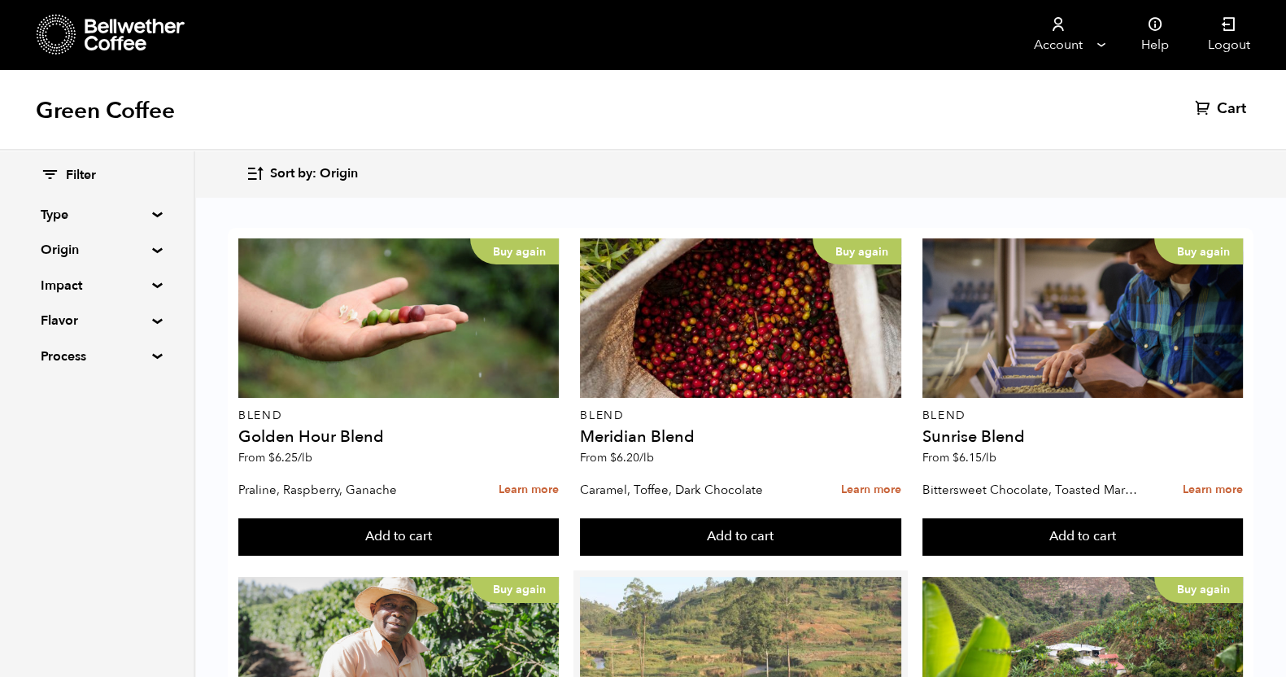
scroll to position [305, 0]
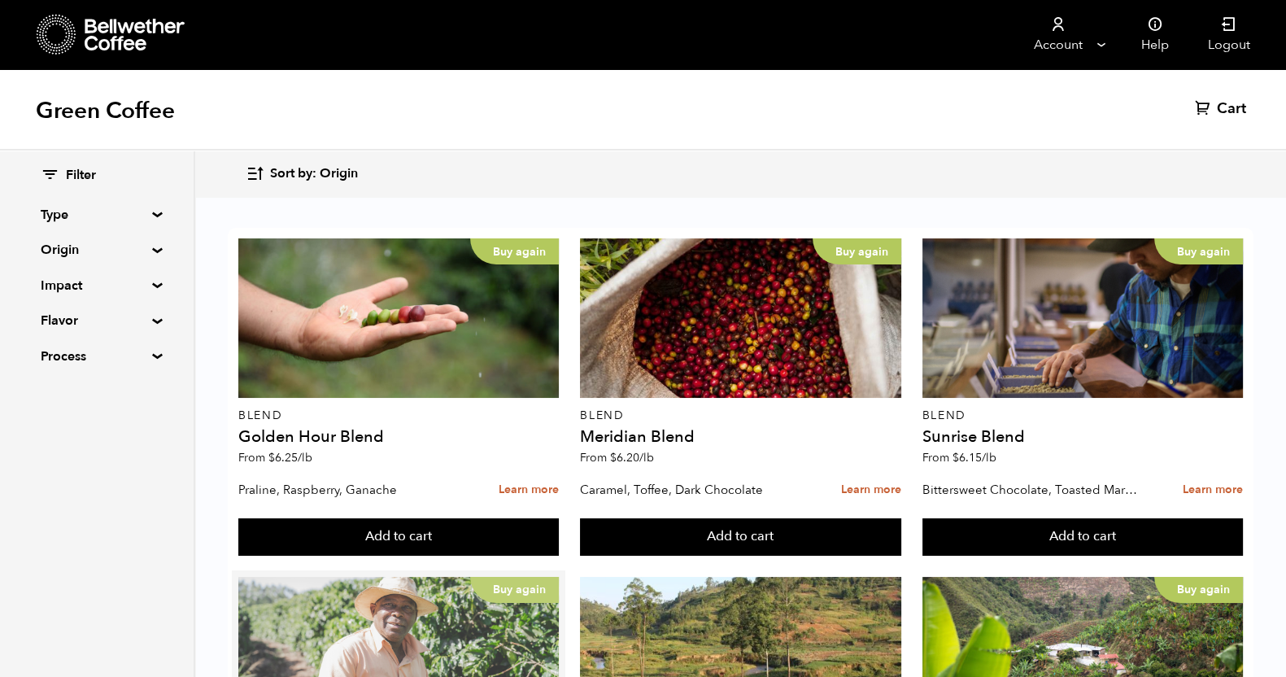
click at [431, 577] on div "Buy again" at bounding box center [398, 656] width 321 height 159
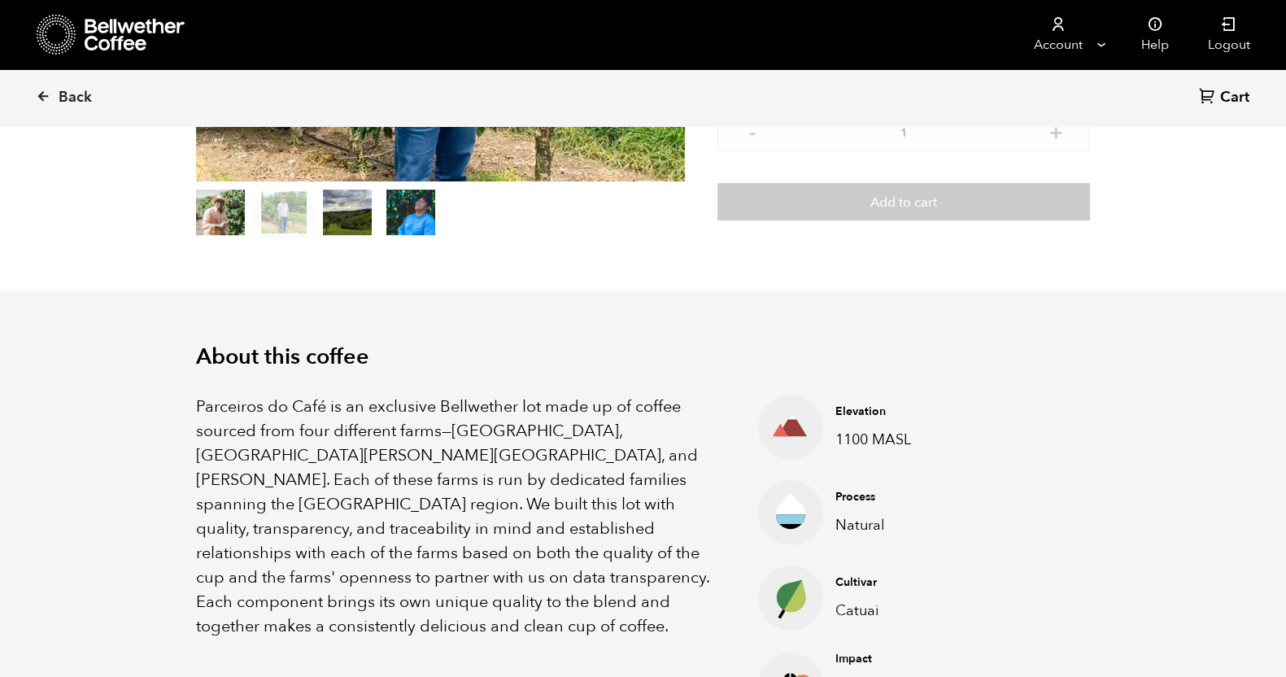
scroll to position [406, 0]
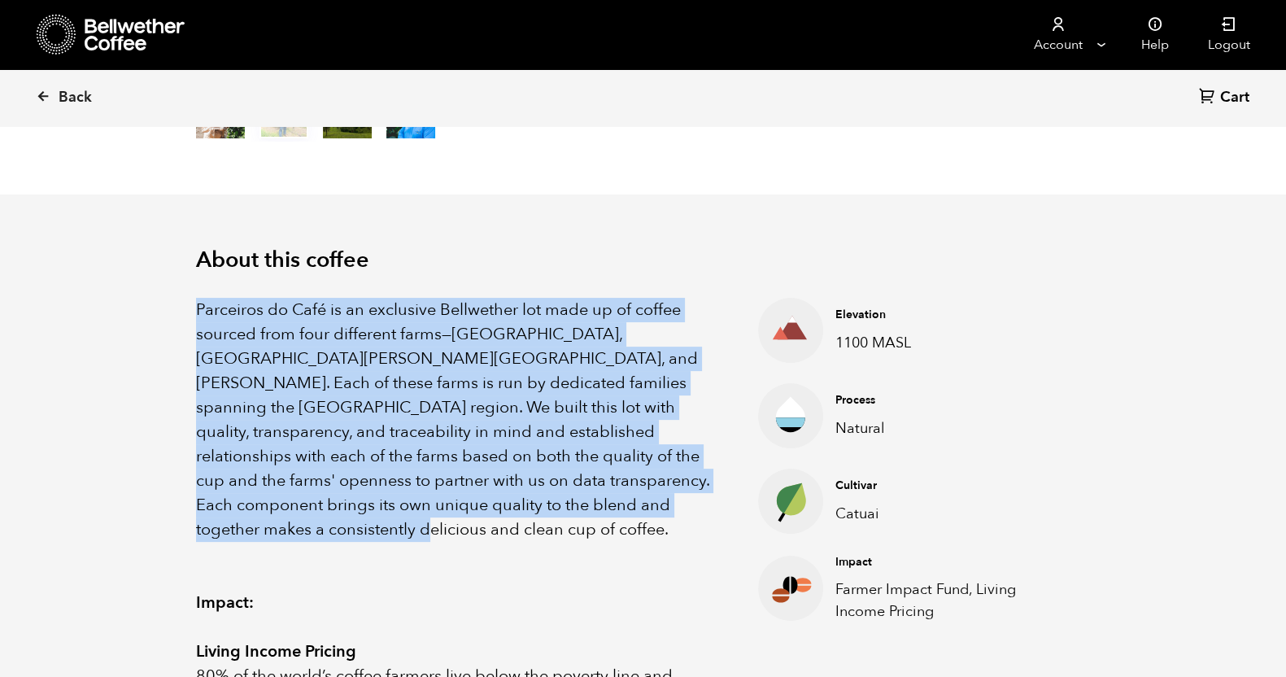
drag, startPoint x: 193, startPoint y: 309, endPoint x: 700, endPoint y: 502, distance: 542.4
click at [700, 502] on div "About this coffee Parceiros do Café is an exclusive Bellwether lot made up of c…" at bounding box center [643, 662] width 976 height 937
copy p "Parceiros do Café is an exclusive Bellwether lot made up of coffee sourced from…"
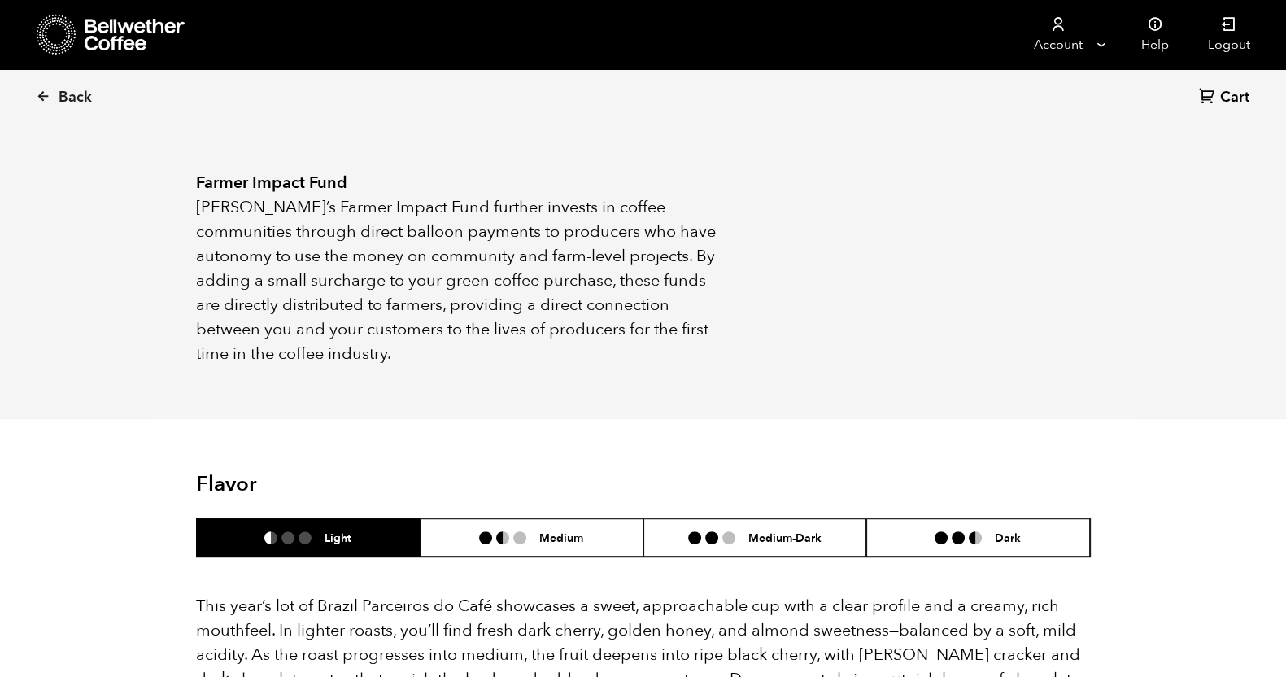
scroll to position [1321, 0]
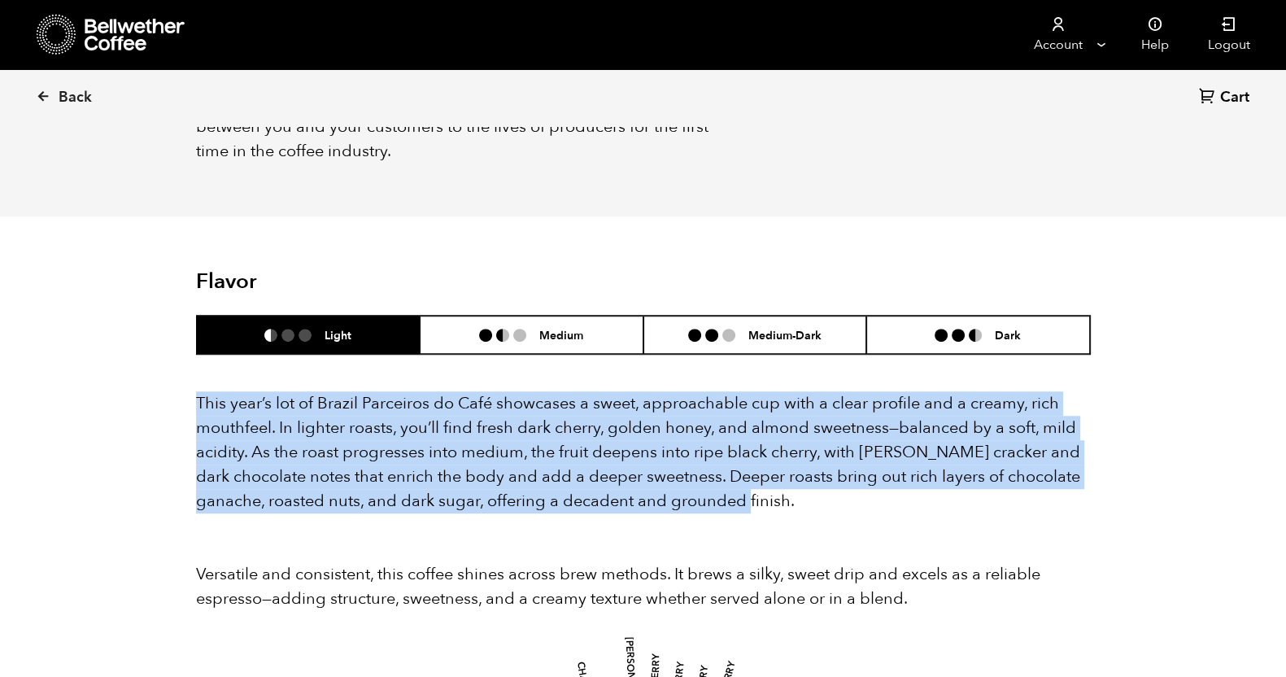
drag, startPoint x: 192, startPoint y: 369, endPoint x: 794, endPoint y: 487, distance: 613.6
copy p "This year’s lot of Brazil Parceiros do Café showcases a sweet, approachable cup…"
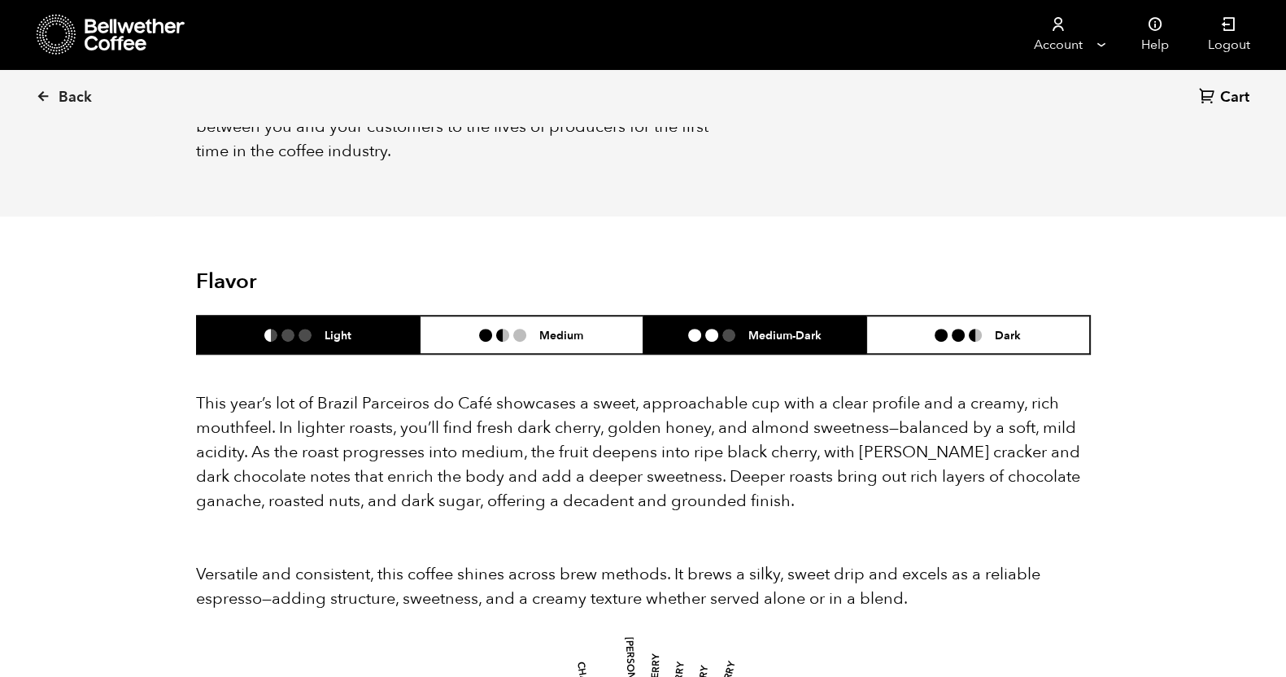
click at [758, 316] on li "Medium-Dark" at bounding box center [756, 335] width 224 height 38
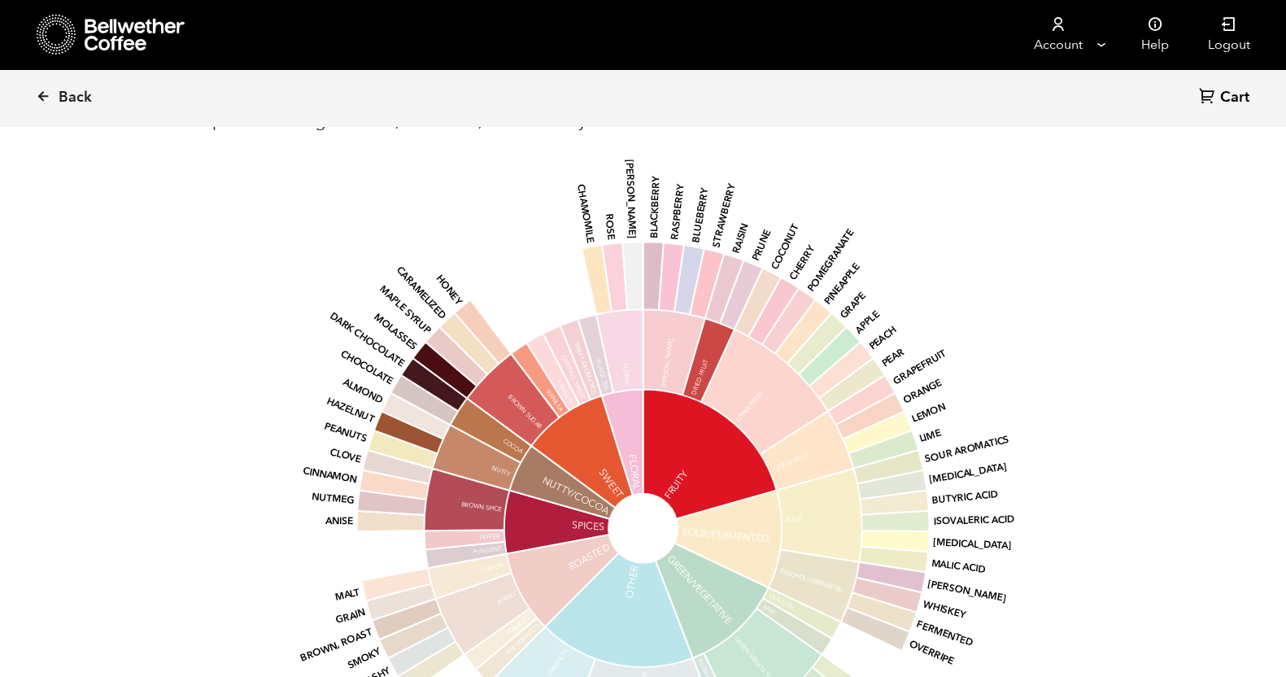
scroll to position [1831, 0]
